Goal: Information Seeking & Learning: Learn about a topic

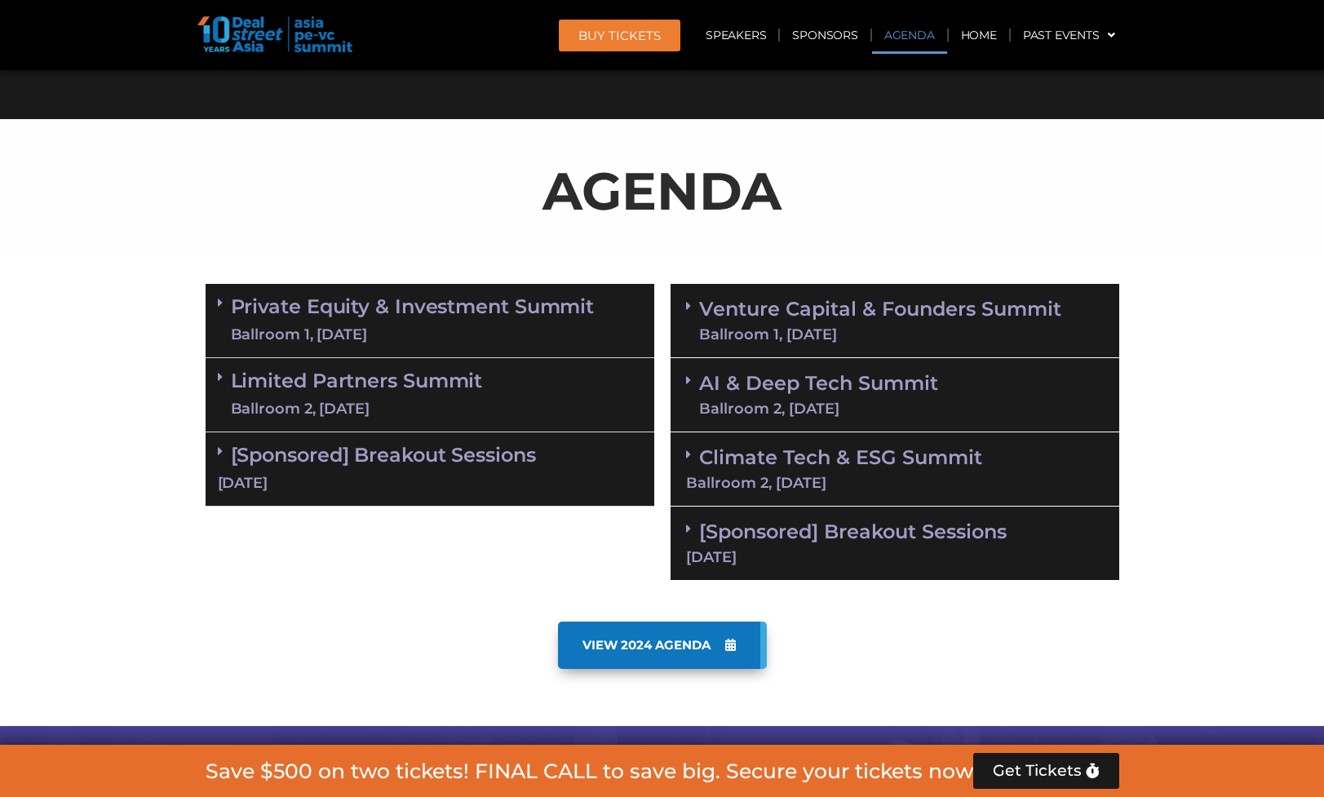
scroll to position [897, 0]
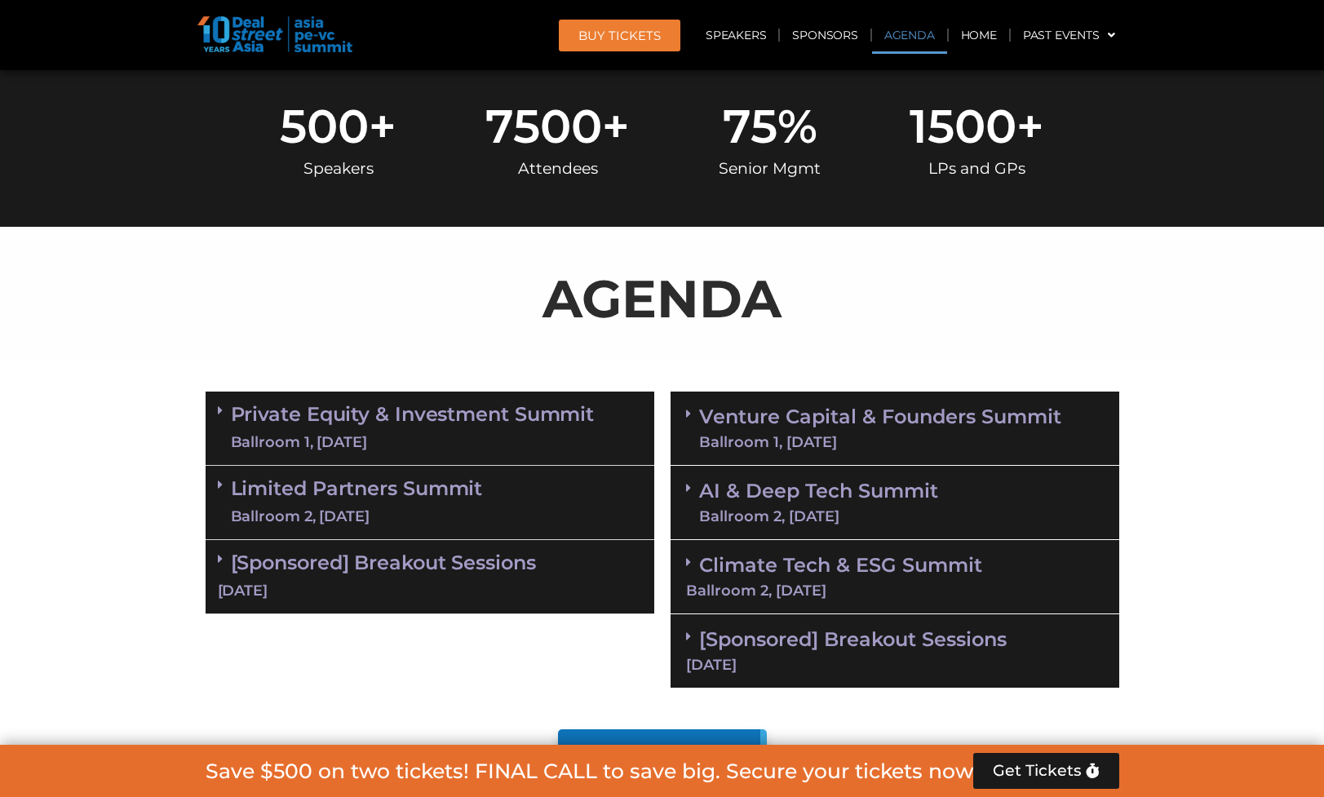
scroll to position [816, 0]
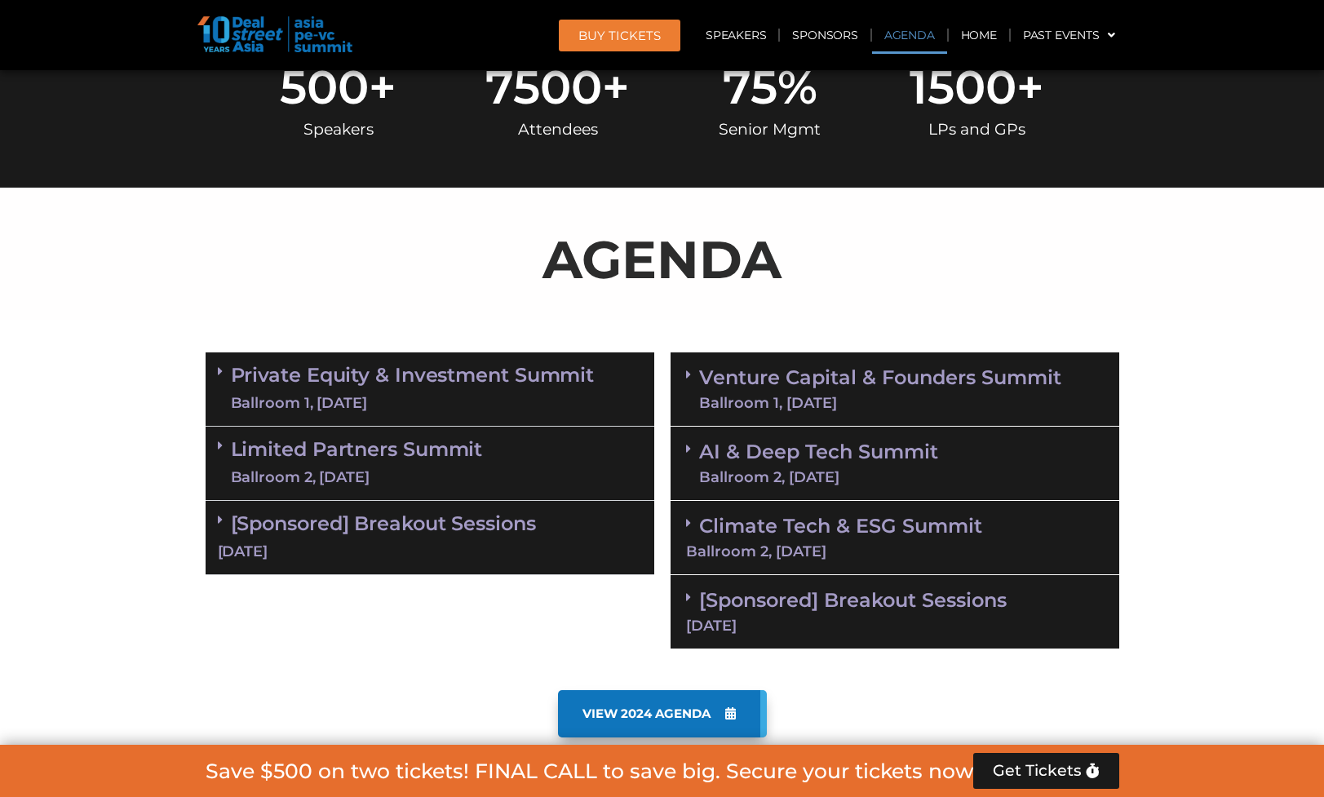
click at [682, 261] on p "AGENDA" at bounding box center [663, 259] width 914 height 78
click at [446, 397] on div "Ballroom 1, [DATE]" at bounding box center [413, 403] width 364 height 20
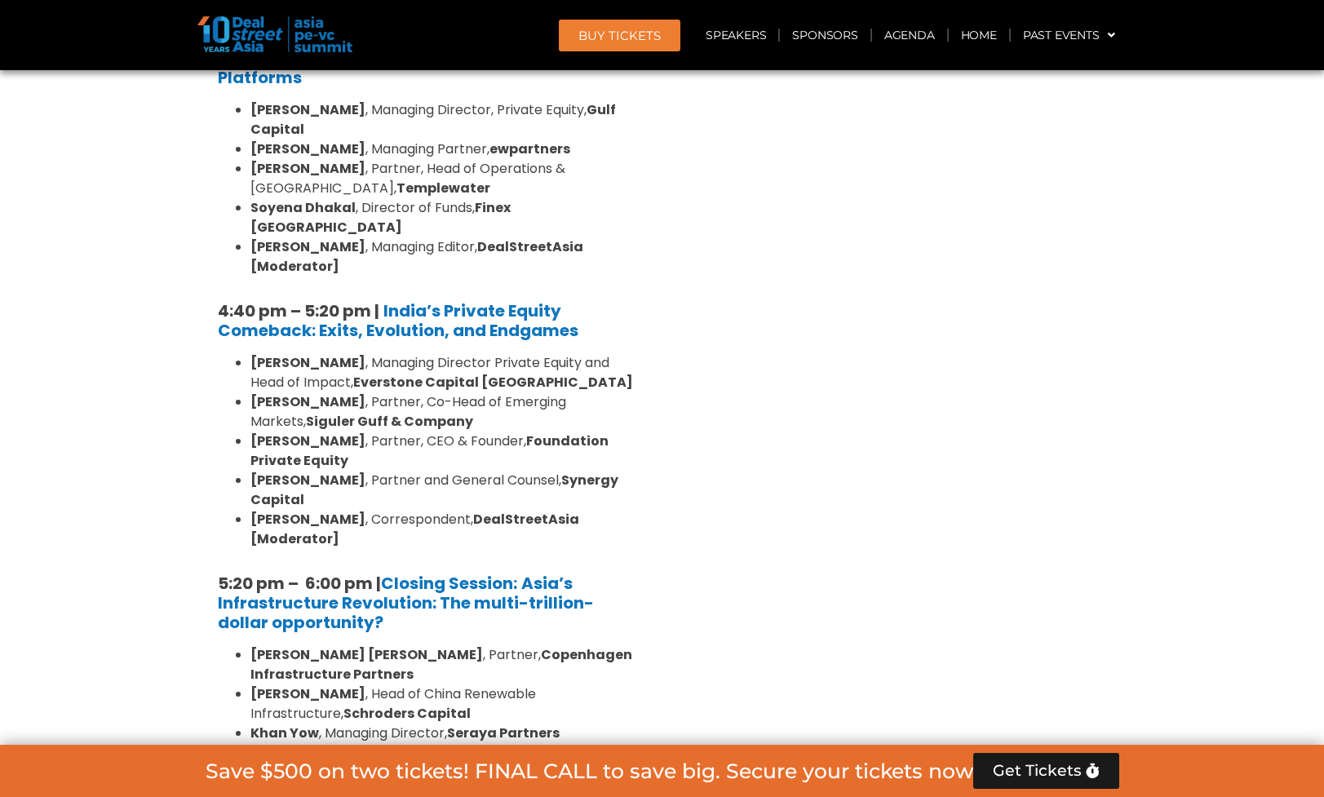
scroll to position [3019, 0]
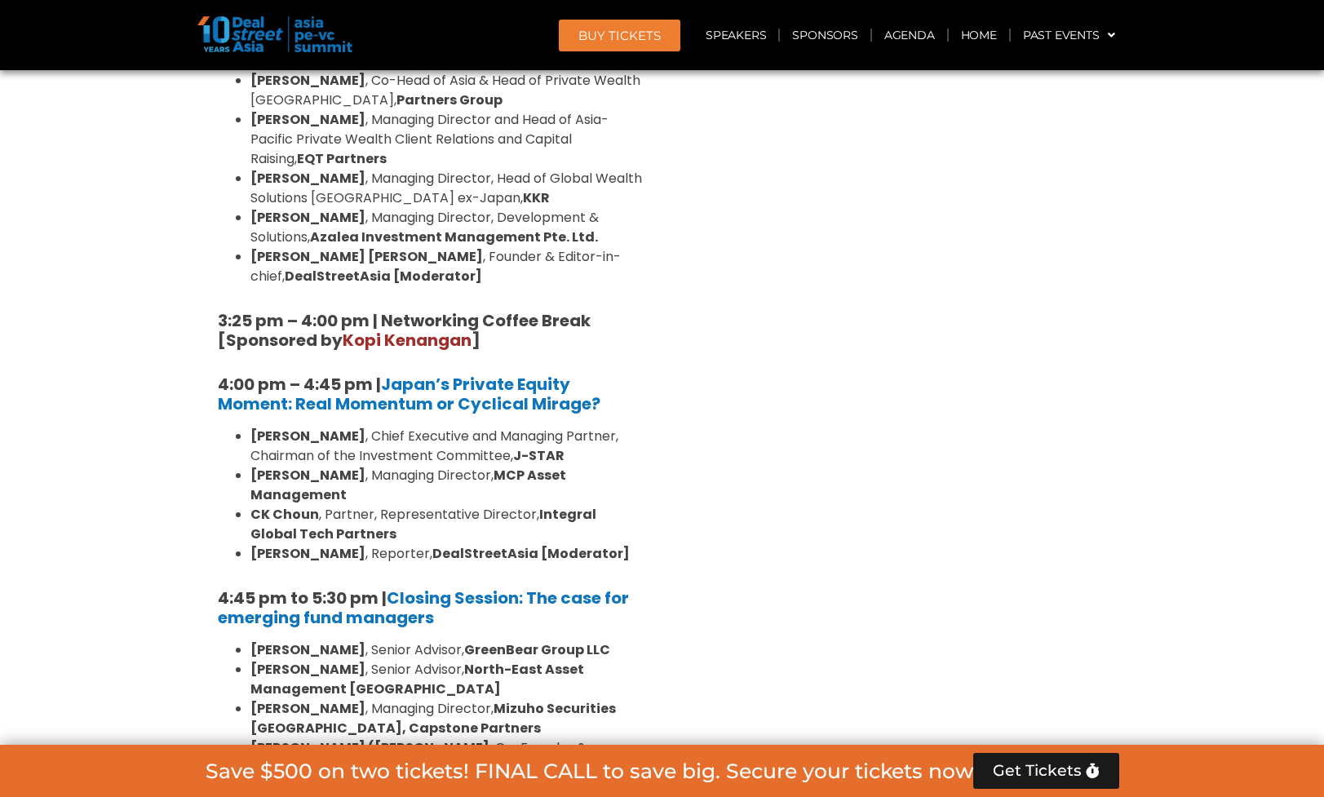
scroll to position [4814, 0]
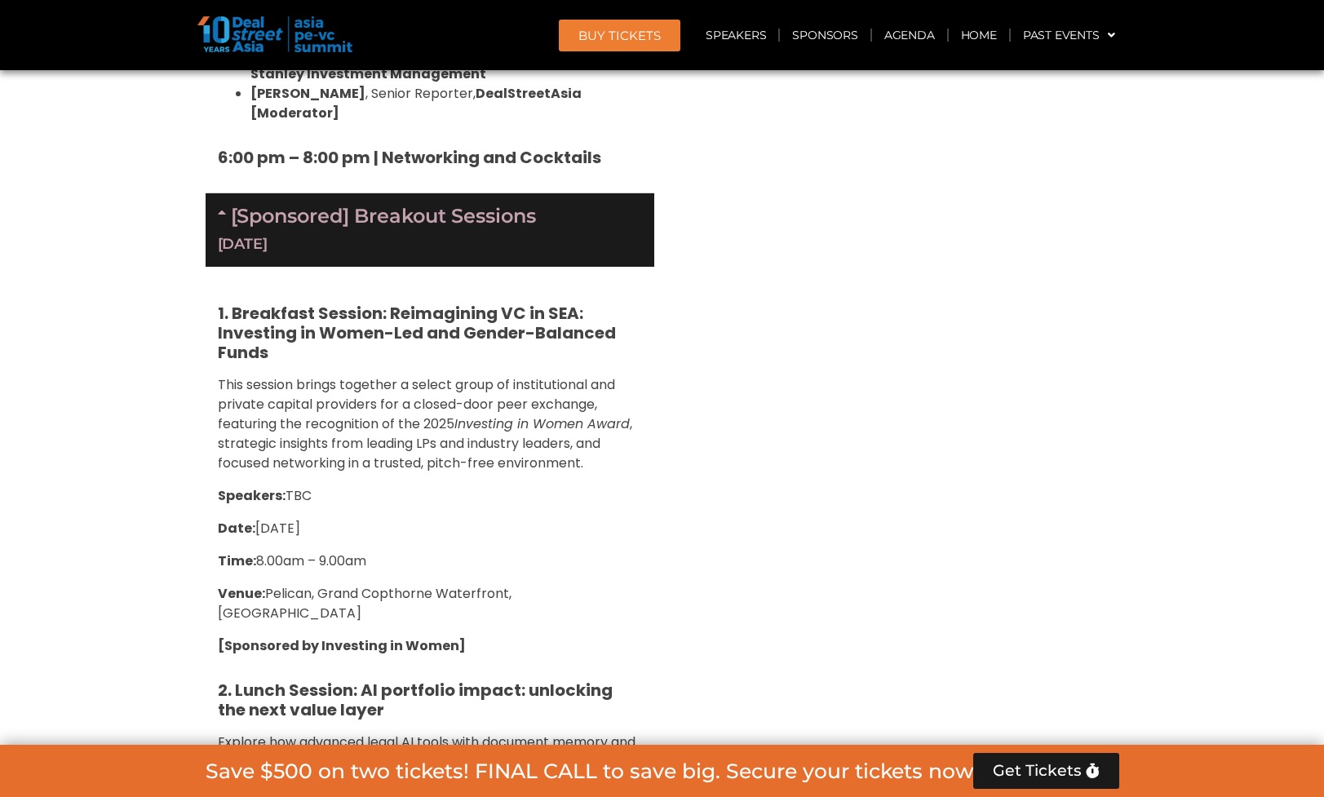
scroll to position [5548, 0]
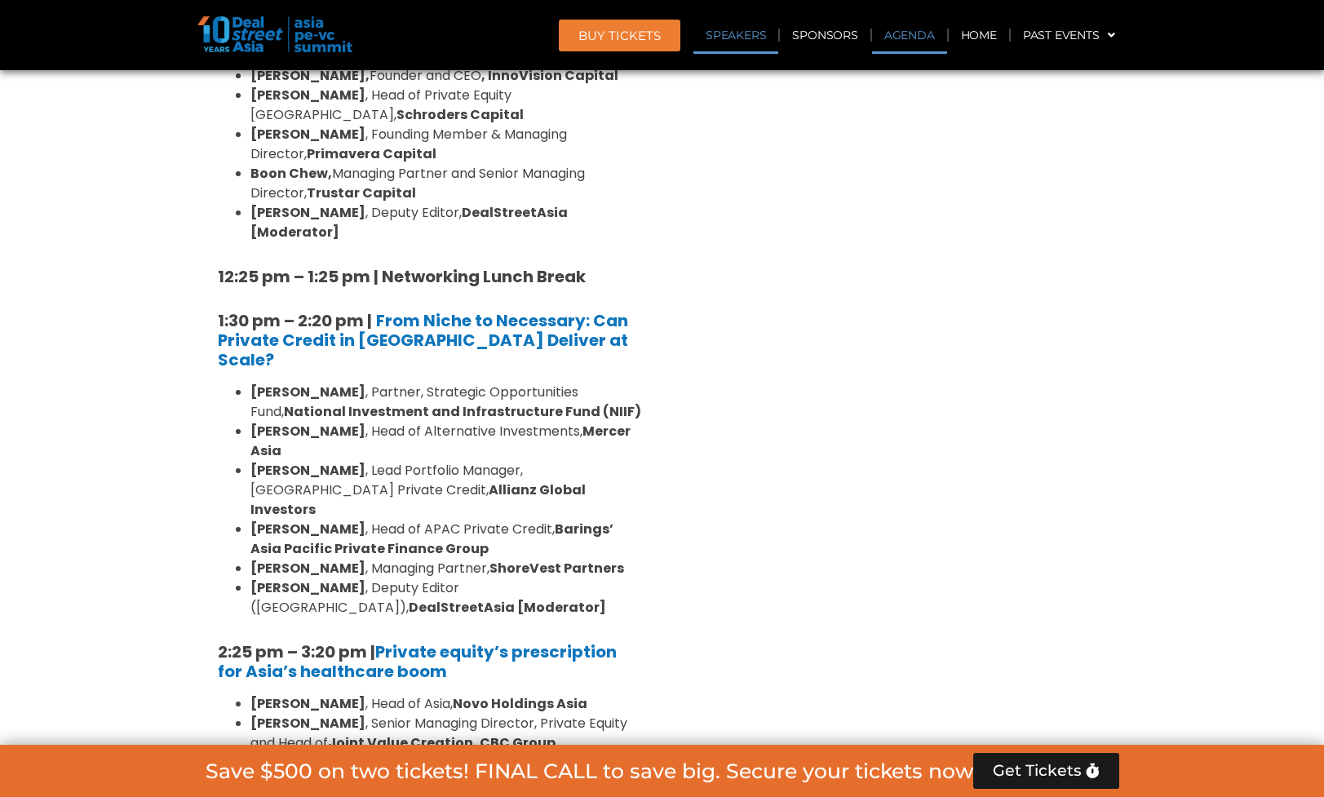
click at [900, 32] on link "Agenda" at bounding box center [909, 35] width 75 height 38
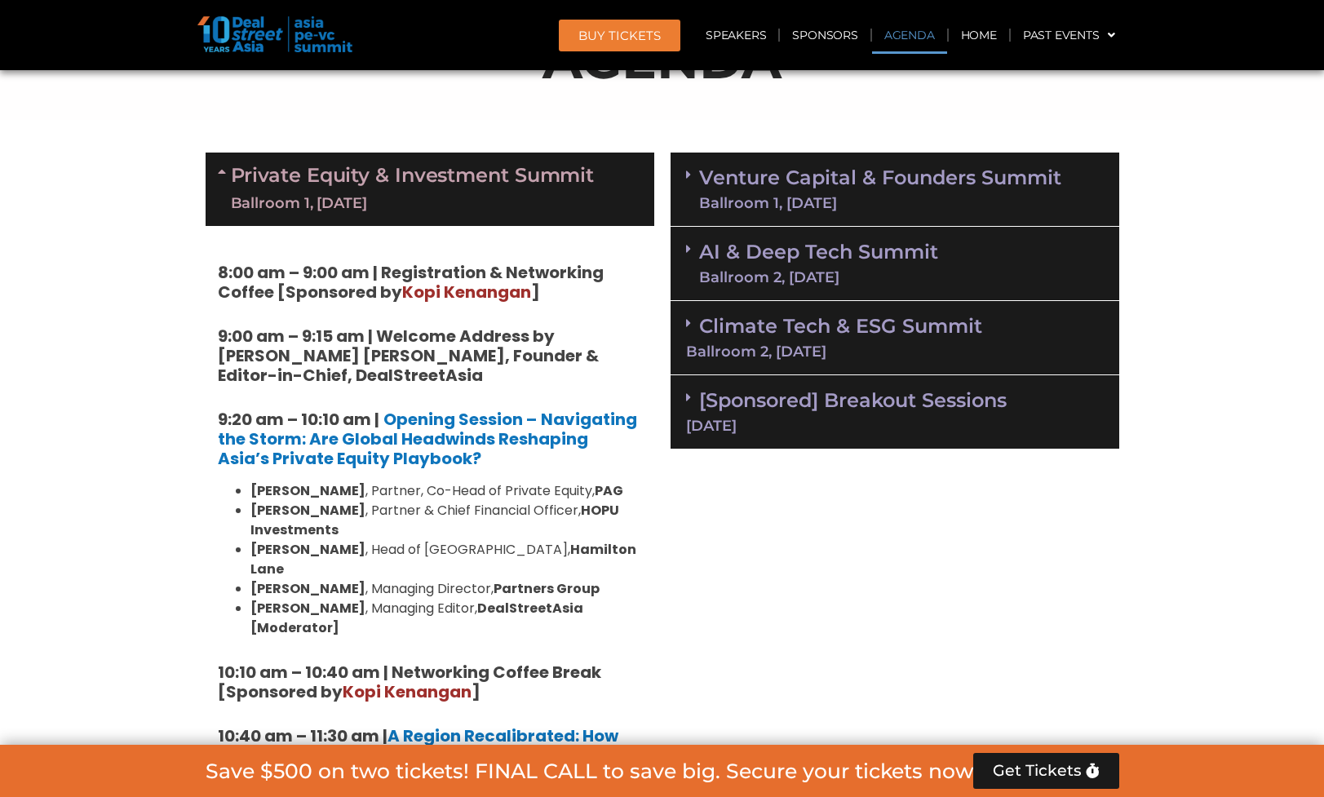
scroll to position [942, 0]
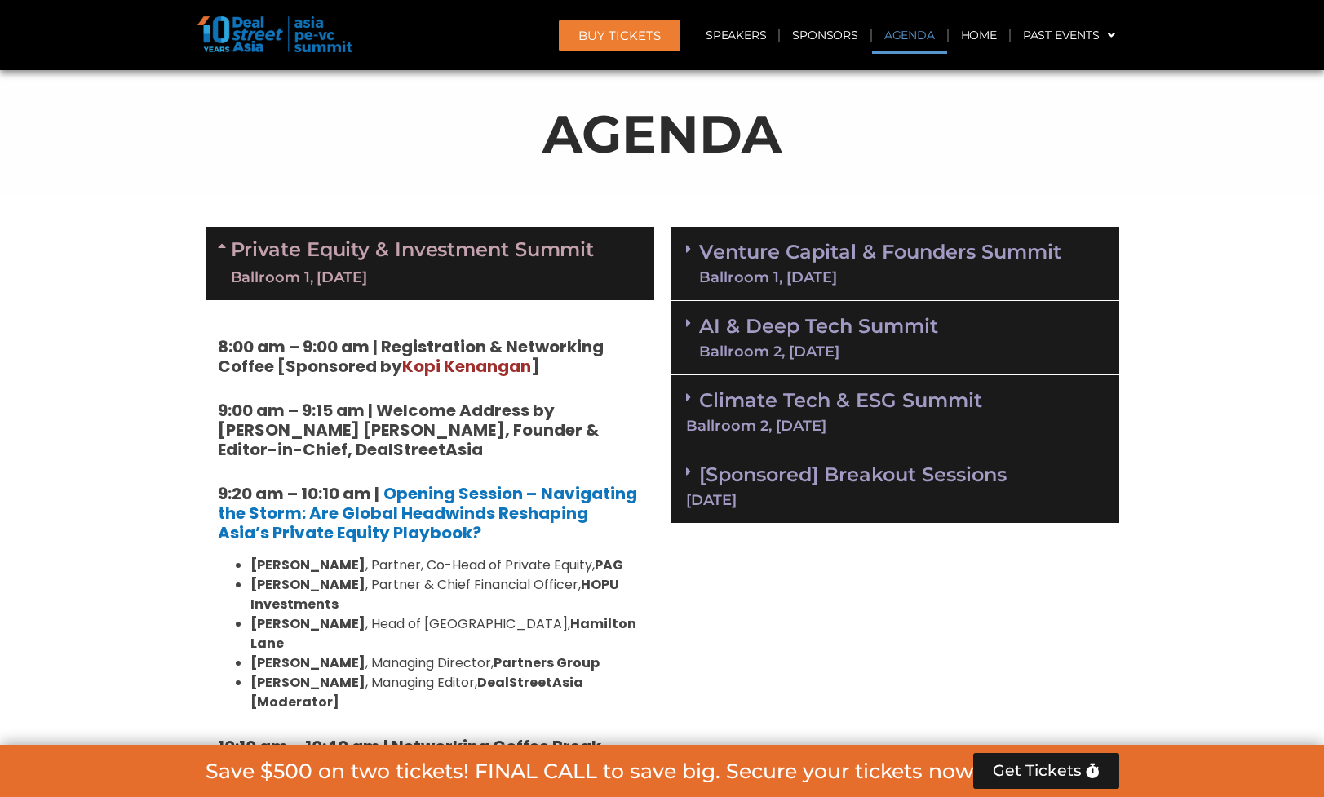
click at [855, 270] on div "Ballroom 1, [DATE]" at bounding box center [880, 277] width 362 height 15
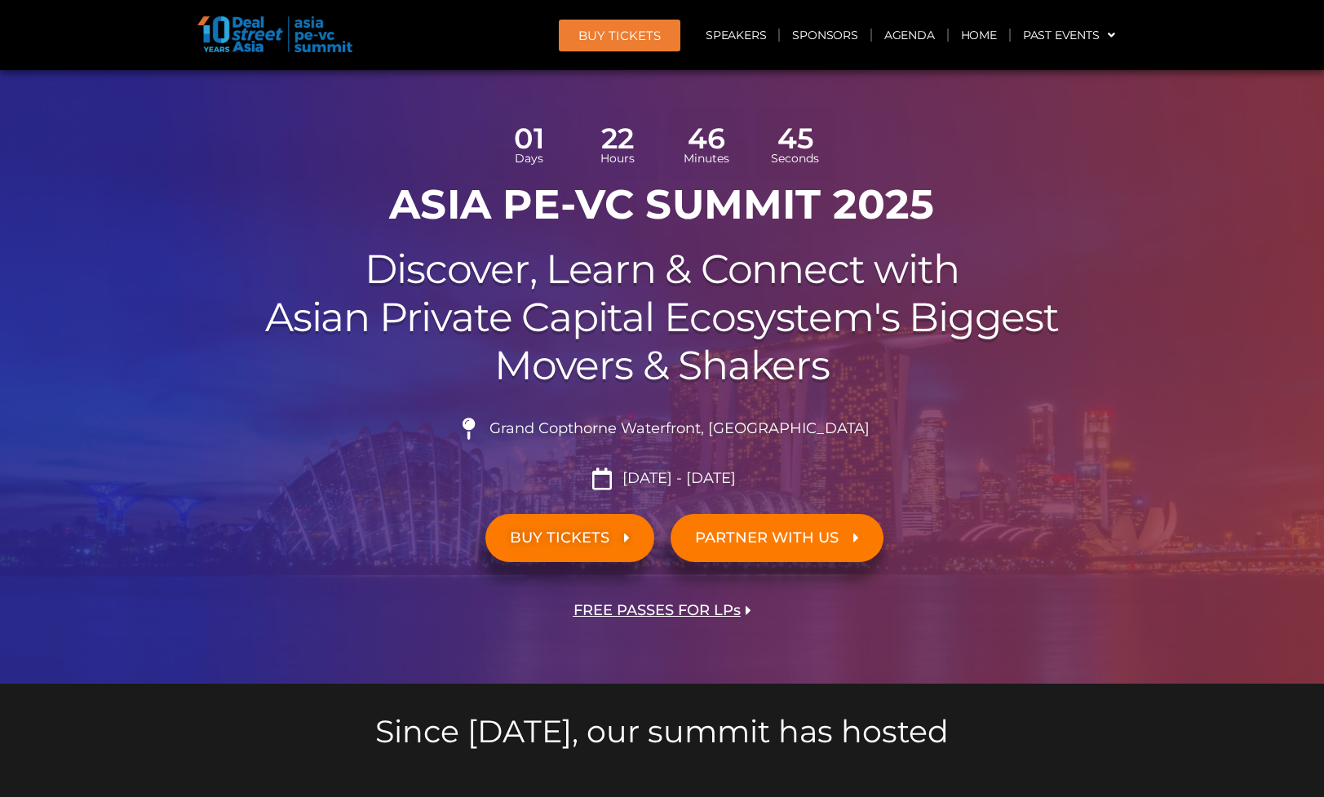
scroll to position [163, 0]
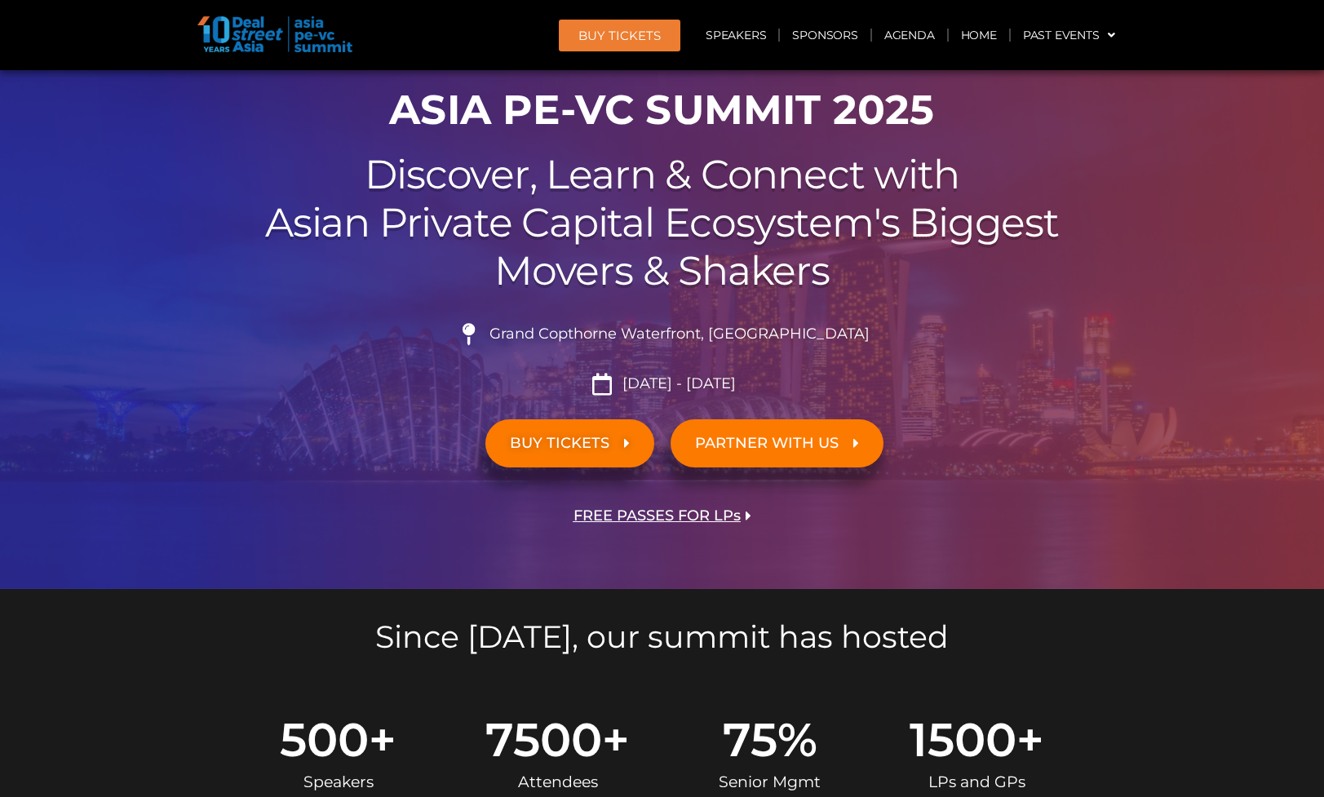
click at [658, 511] on span "FREE PASSES FOR LPs" at bounding box center [657, 516] width 167 height 16
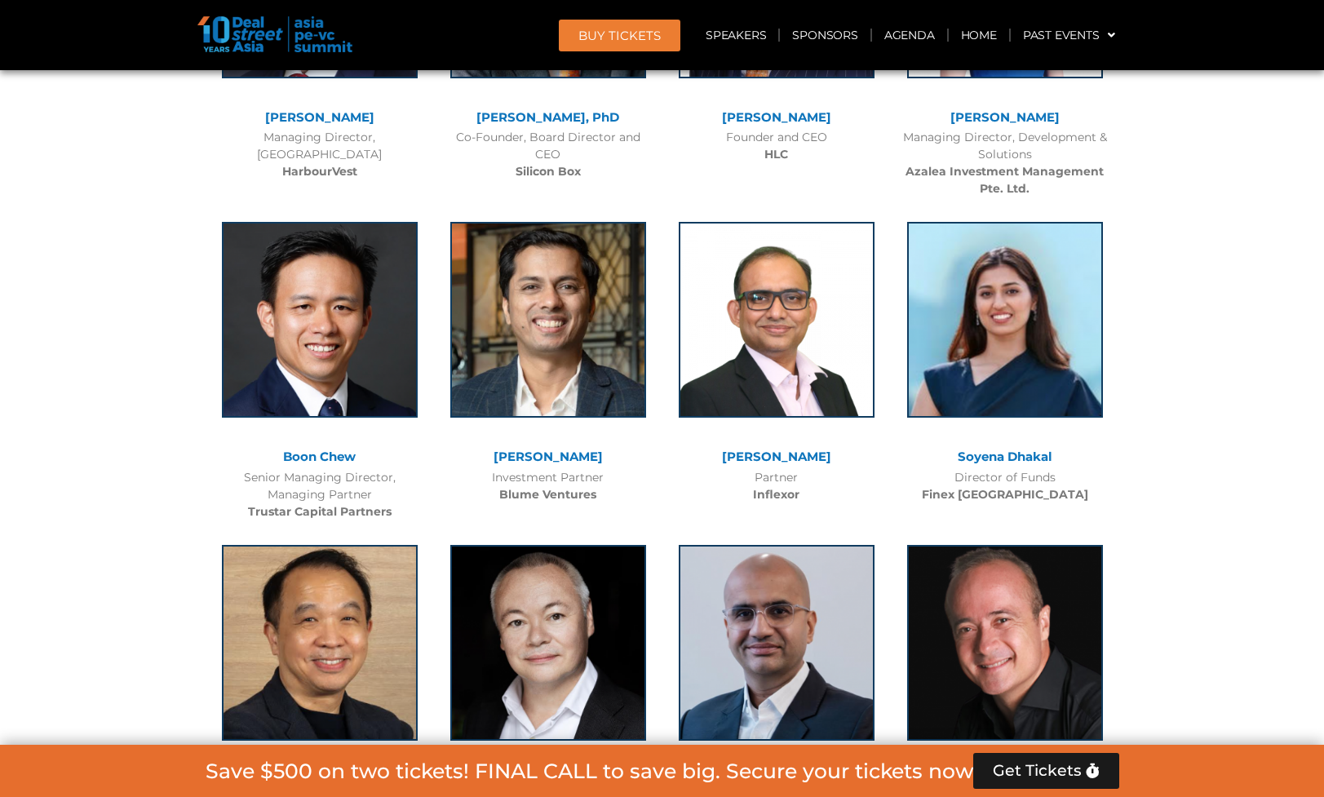
scroll to position [14646, 0]
